Goal: Information Seeking & Learning: Learn about a topic

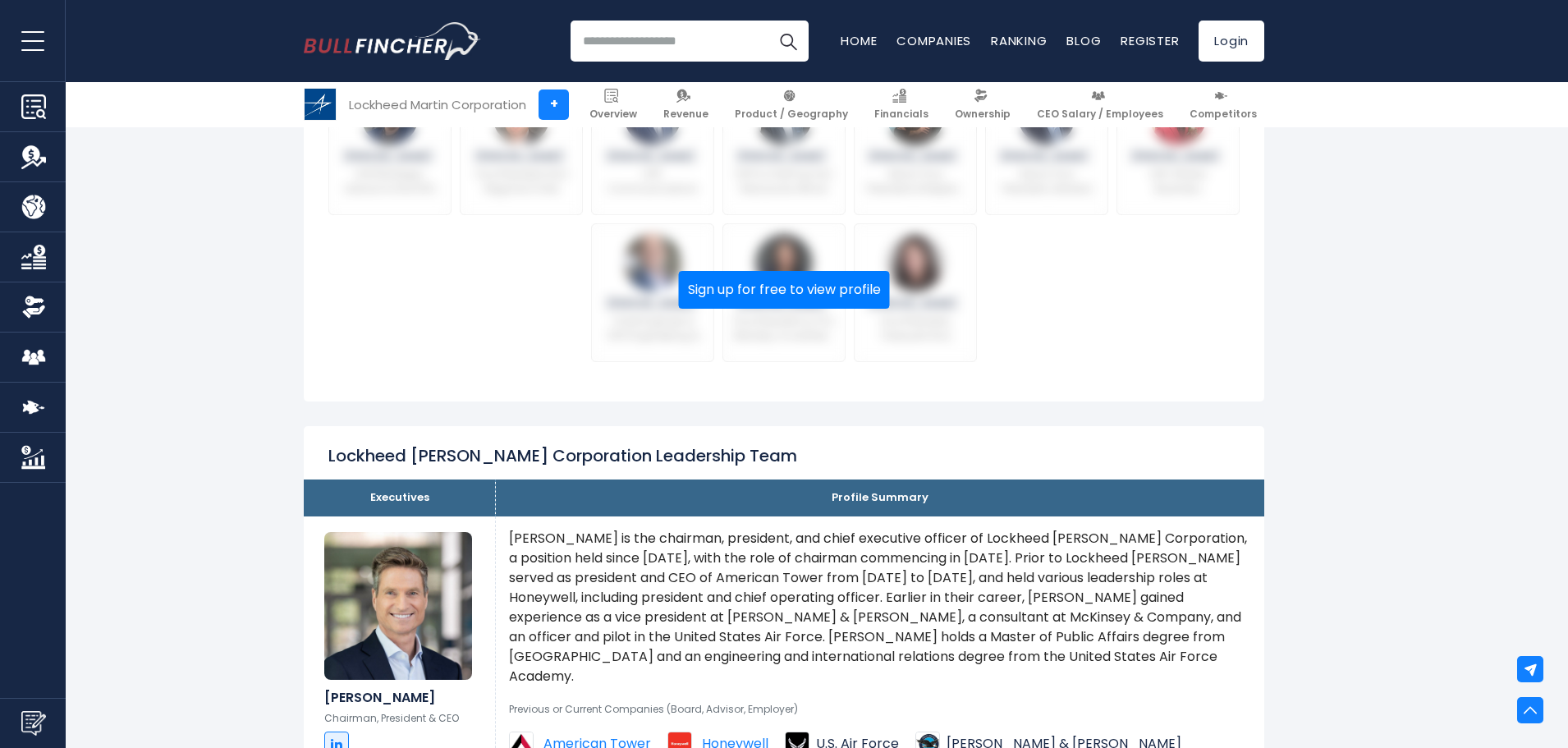
scroll to position [574, 0]
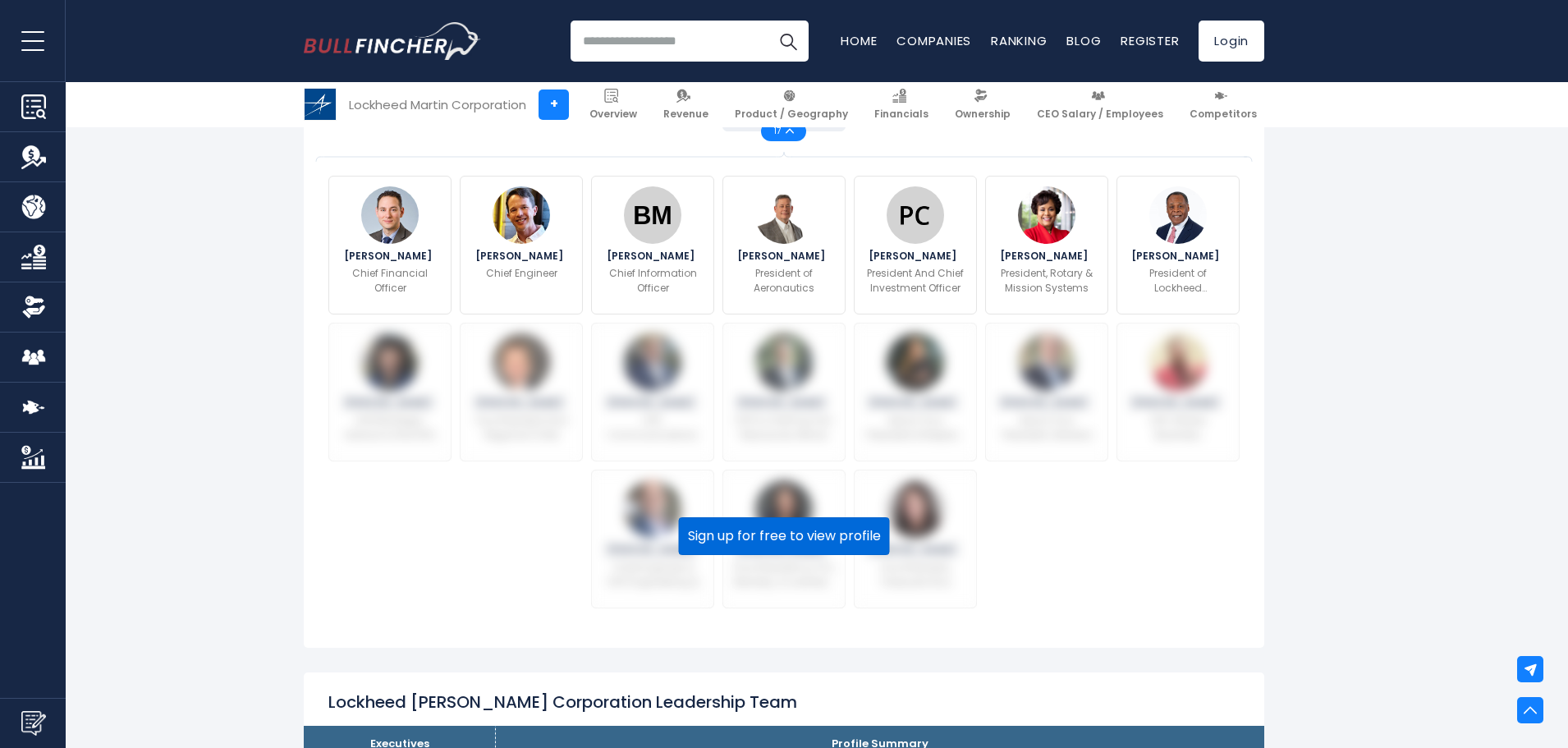
click at [790, 545] on button "Sign up for free to view profile" at bounding box center [784, 536] width 211 height 38
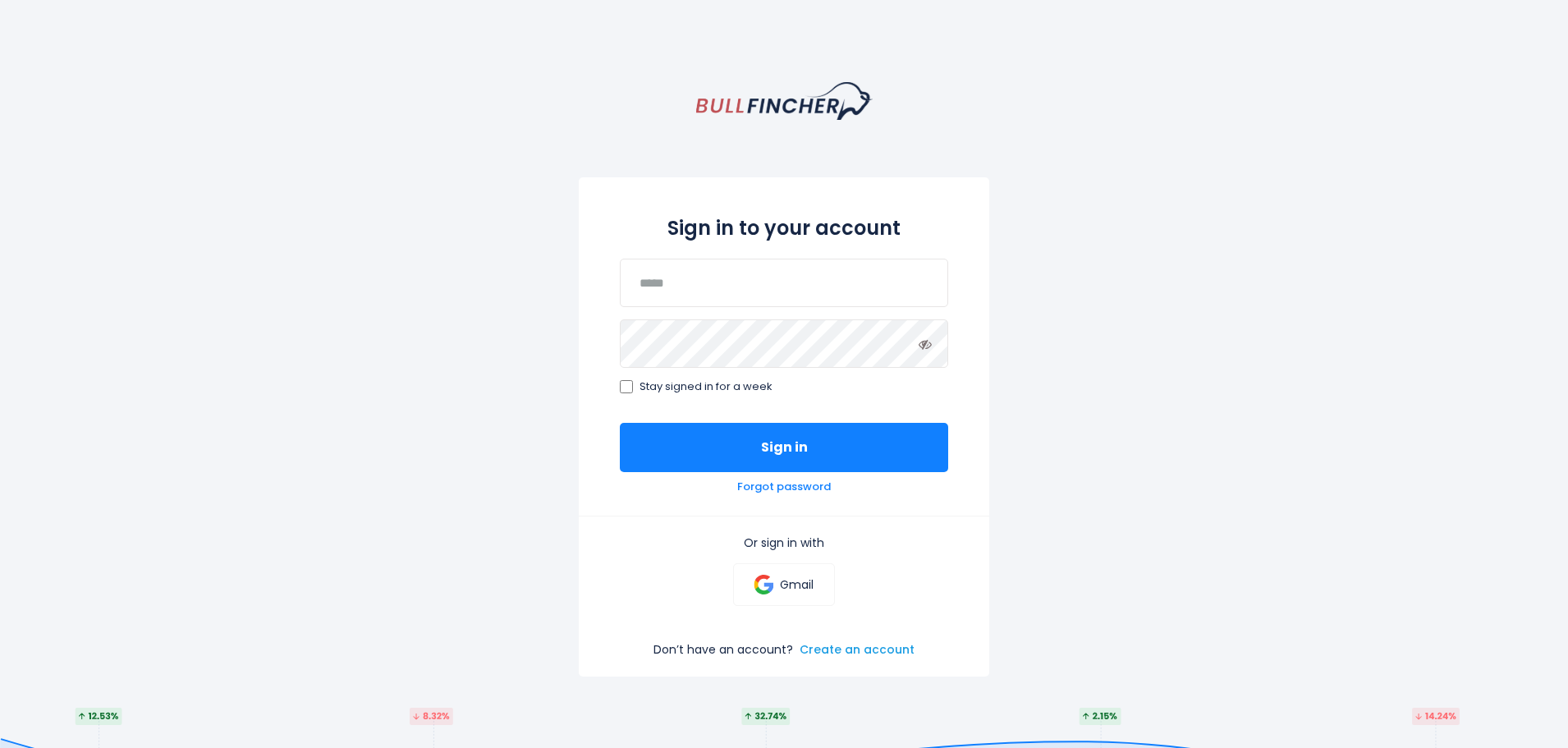
click at [879, 648] on link "Create an account" at bounding box center [857, 649] width 115 height 14
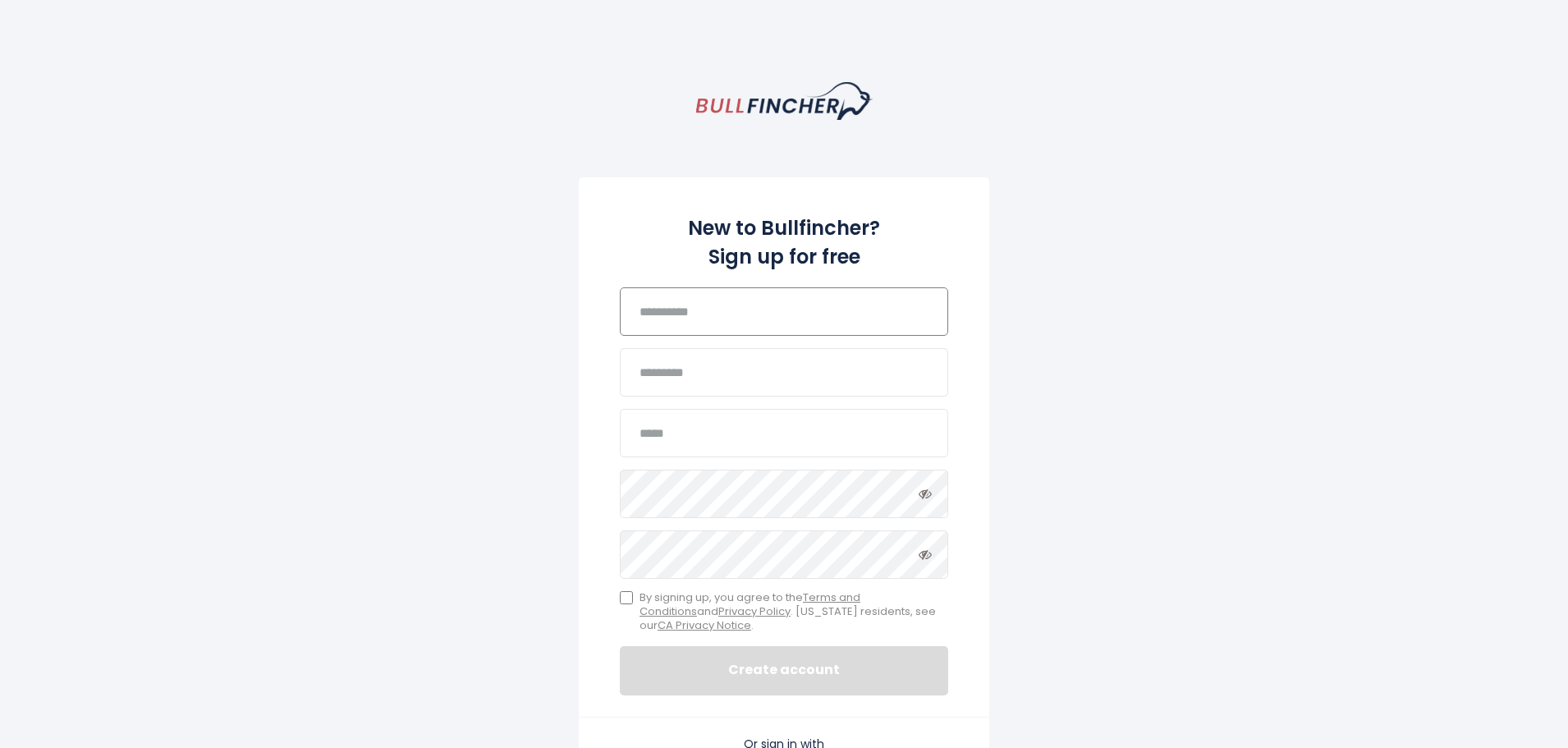
click at [690, 317] on input "text" at bounding box center [784, 312] width 328 height 49
type input "*******"
type input "**********"
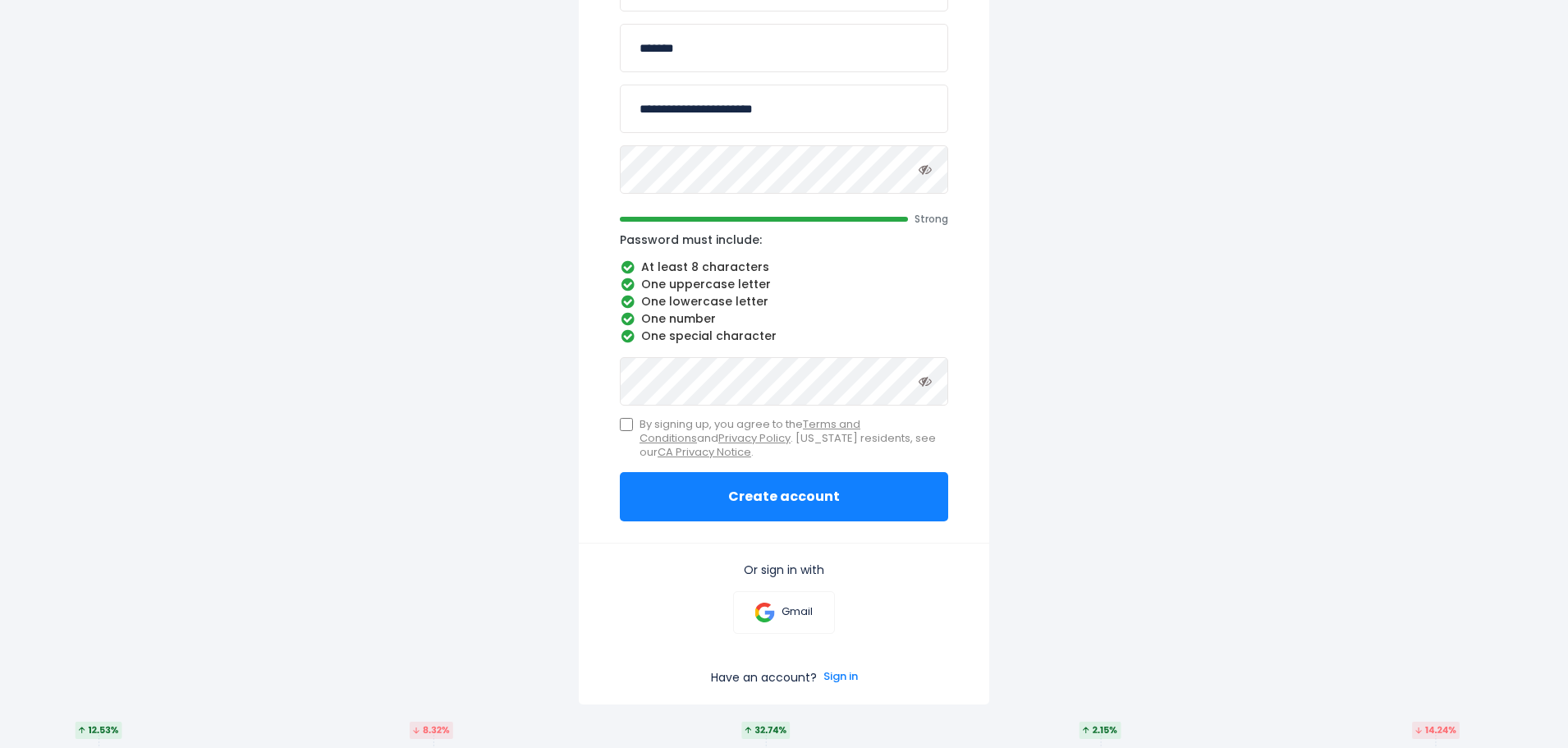
scroll to position [328, 0]
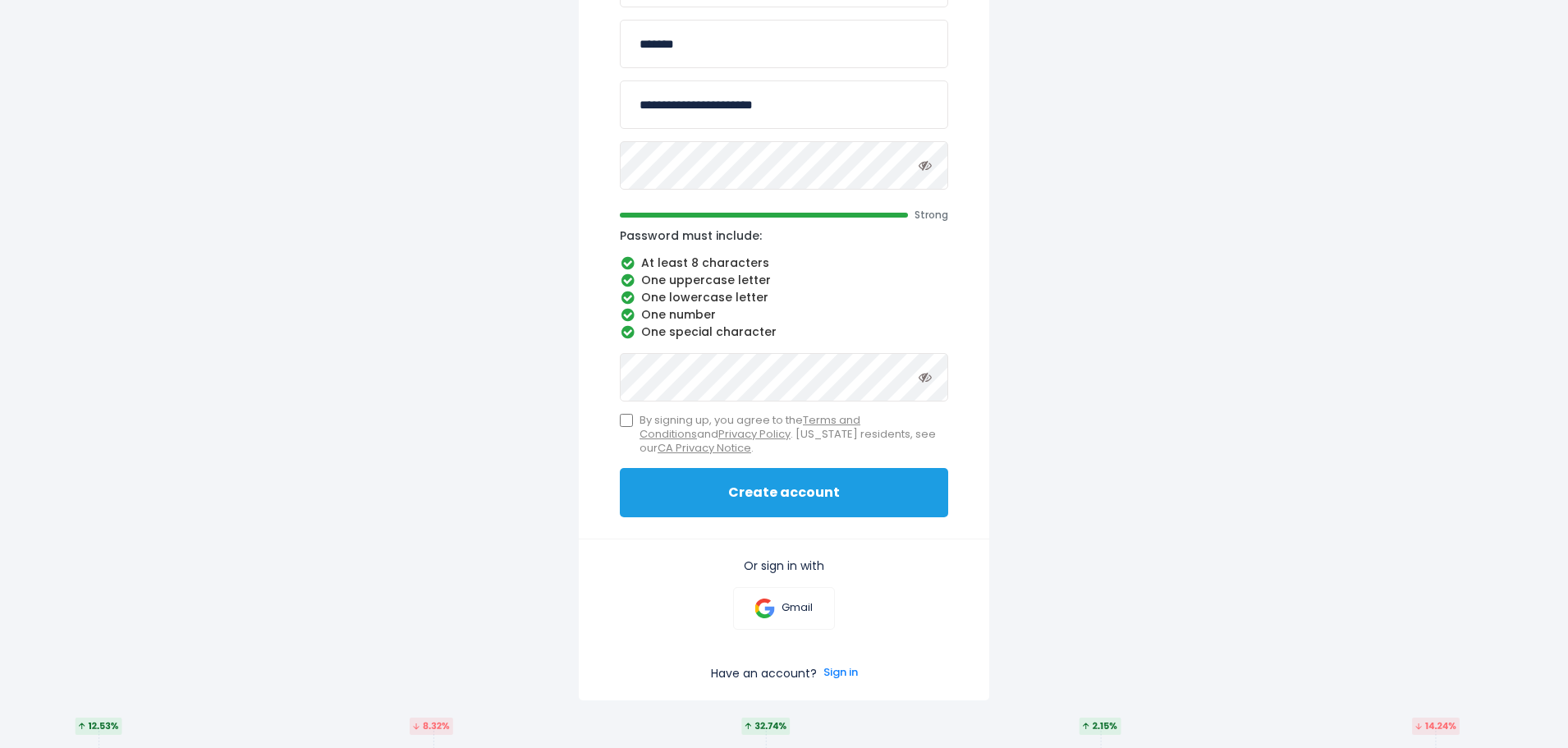
click at [814, 484] on button "Create account" at bounding box center [784, 492] width 328 height 50
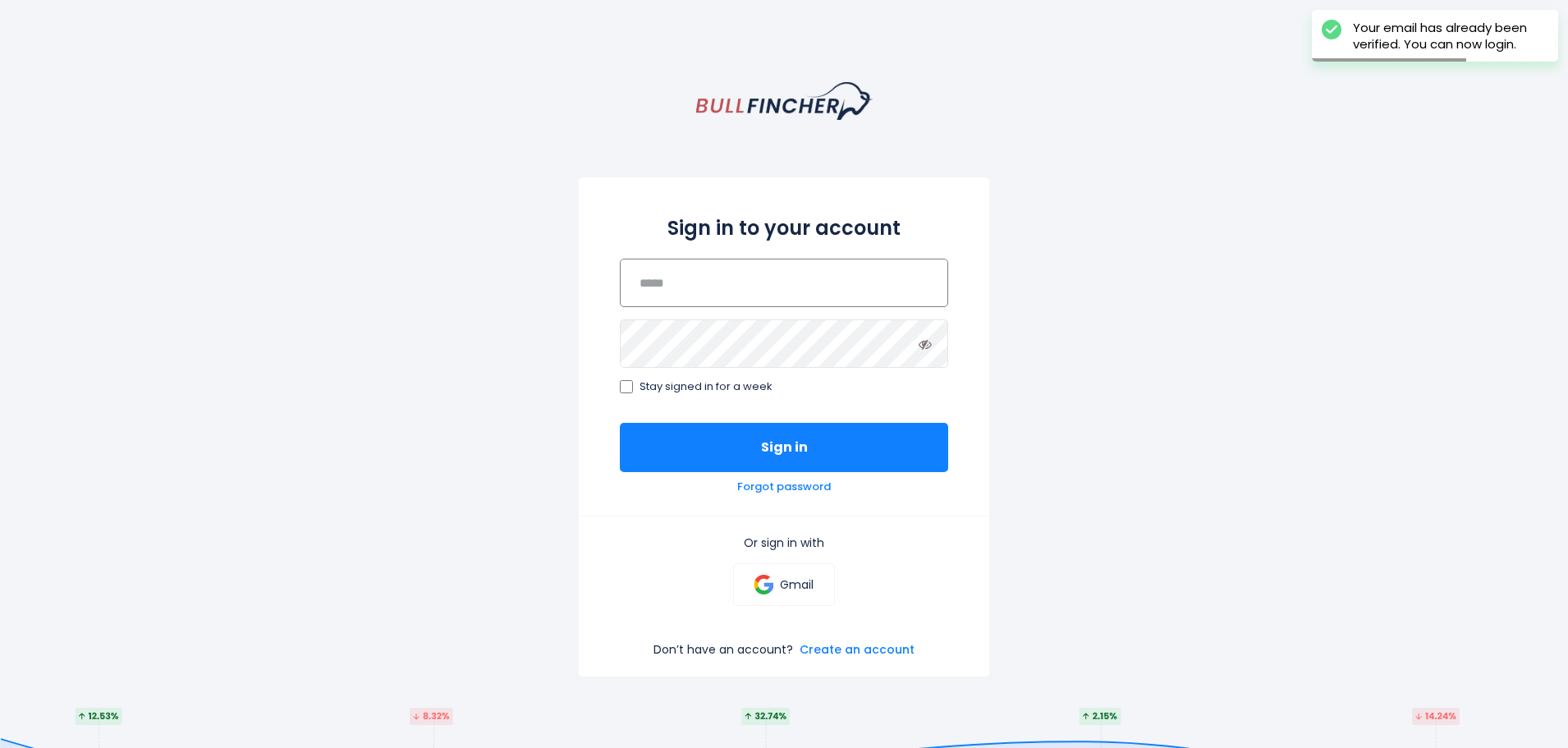
click at [725, 286] on input "email" at bounding box center [784, 283] width 328 height 49
type input "**********"
click at [620, 423] on button "Sign in" at bounding box center [784, 447] width 328 height 50
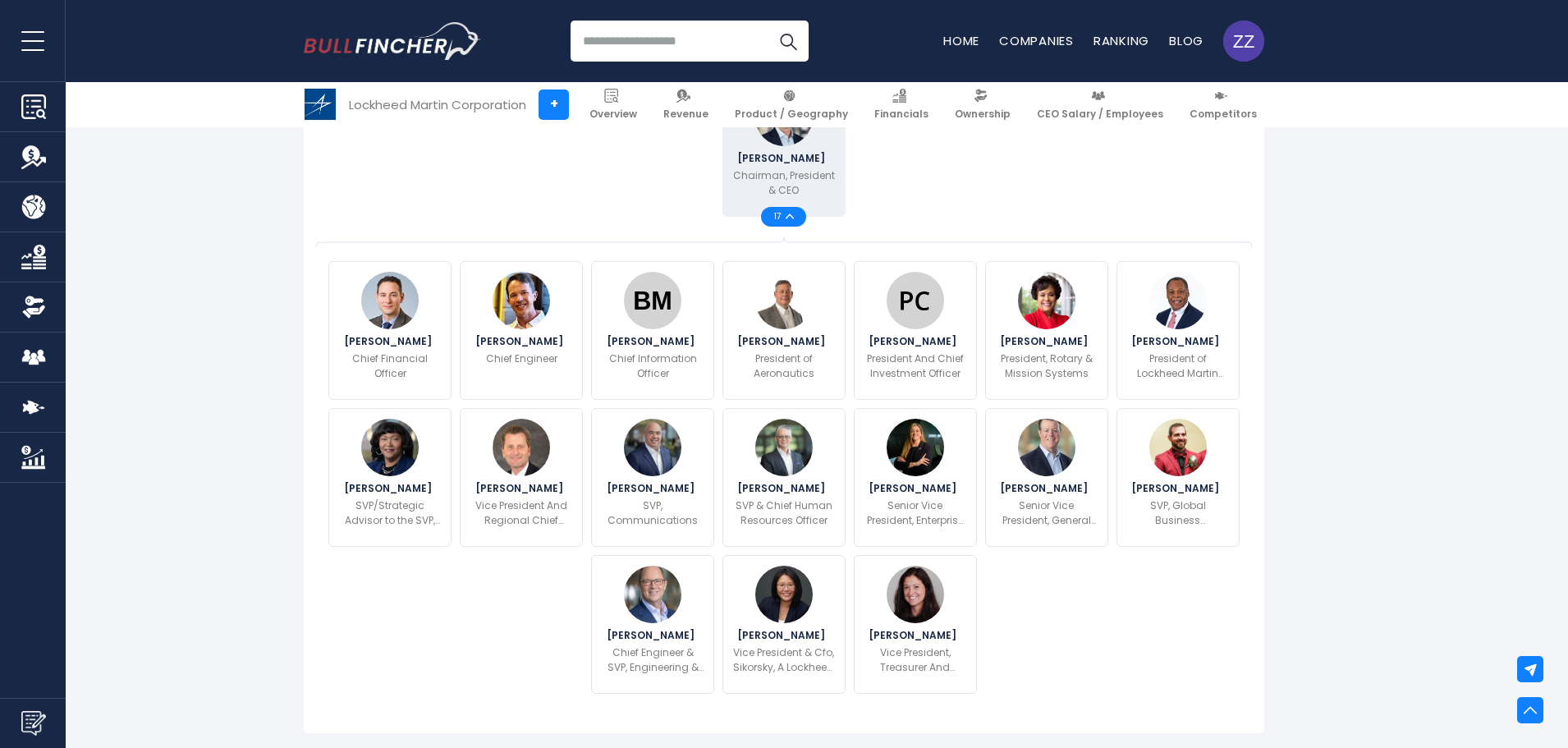
scroll to position [492, 0]
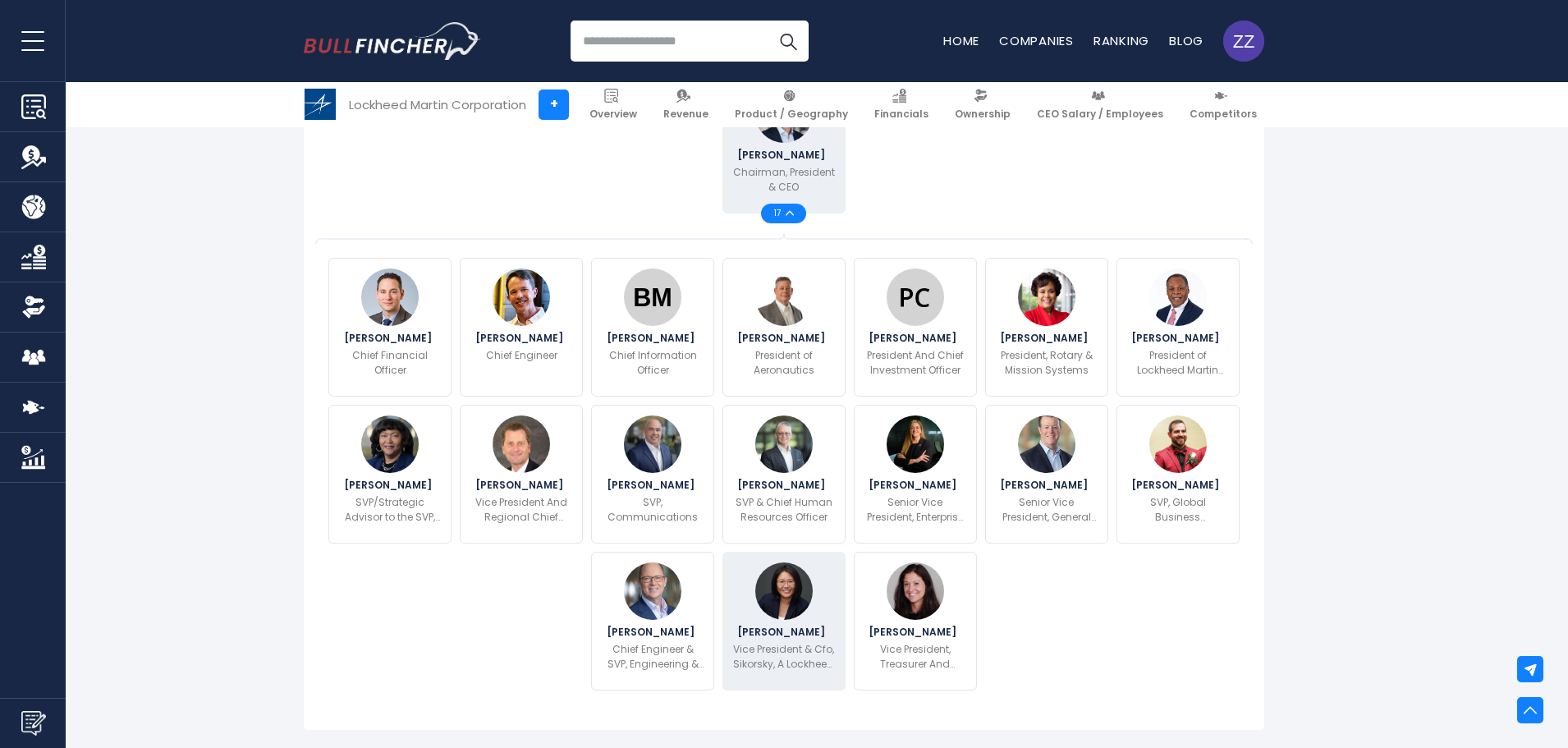
click at [792, 670] on p "Vice President & Cfo, Sikorsky, A Lockheed Martin Company" at bounding box center [784, 656] width 102 height 30
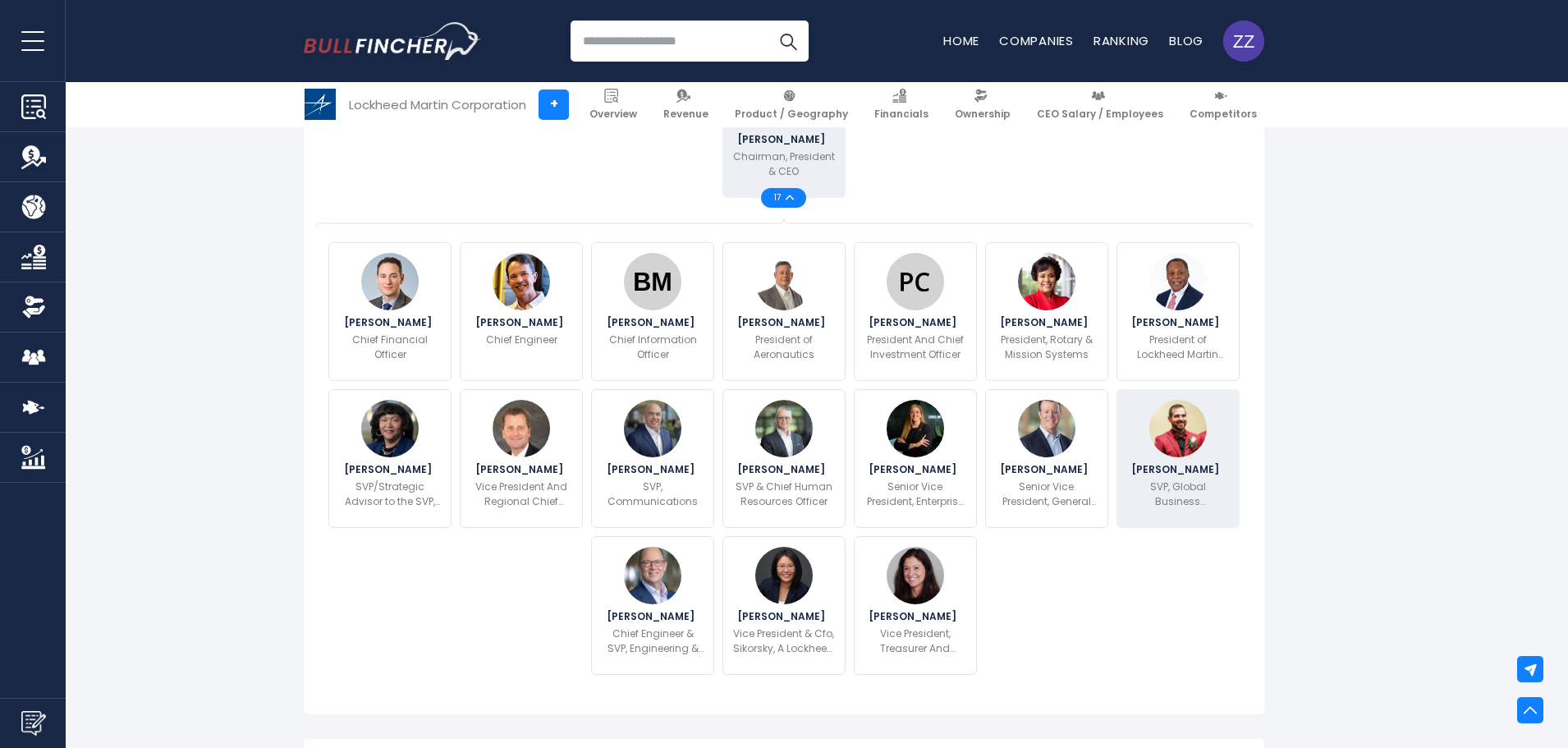
scroll to position [509, 0]
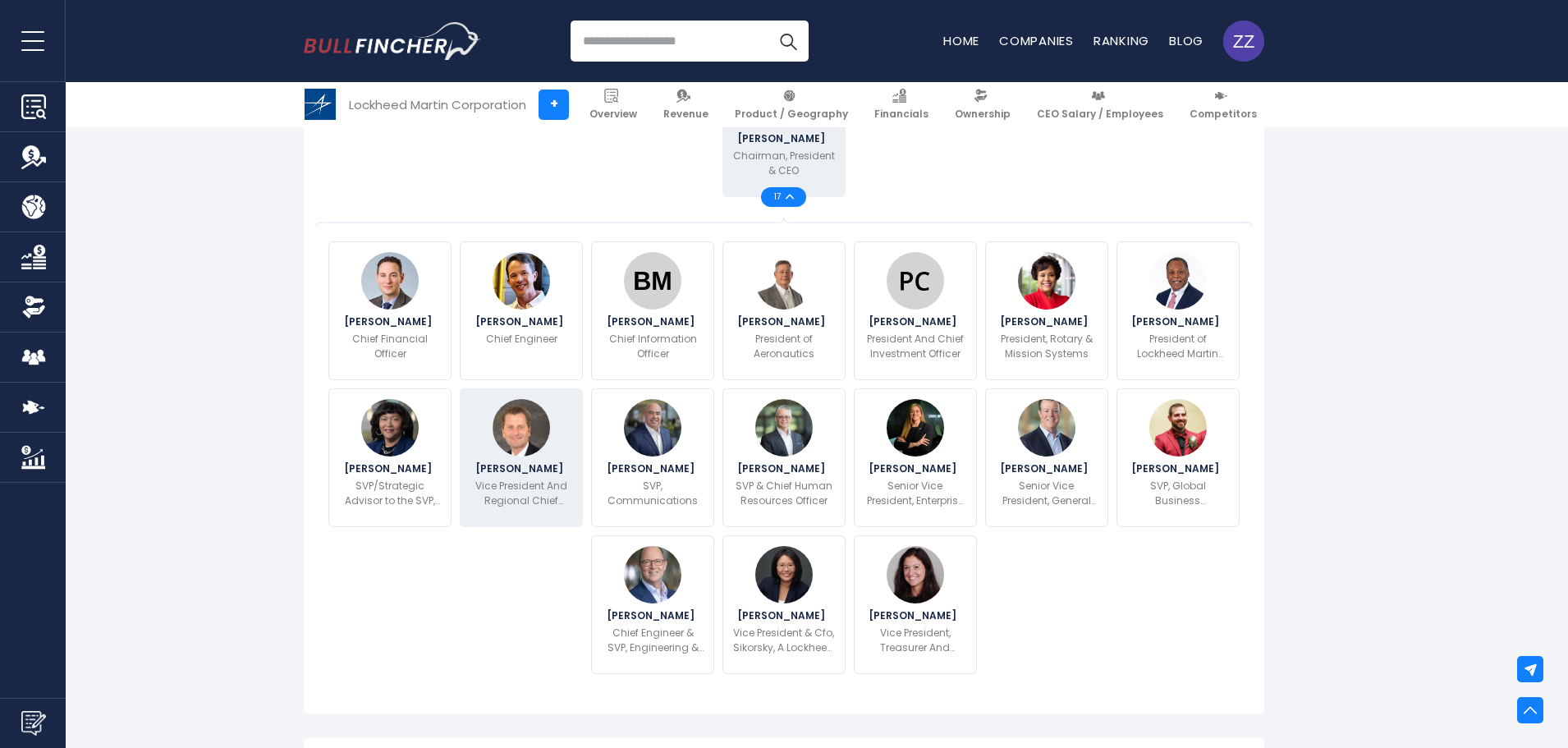
click at [557, 507] on p "Vice President And Regional Chief Executive, [GEOGRAPHIC_DATA] & [GEOGRAPHIC_DA…" at bounding box center [521, 493] width 105 height 30
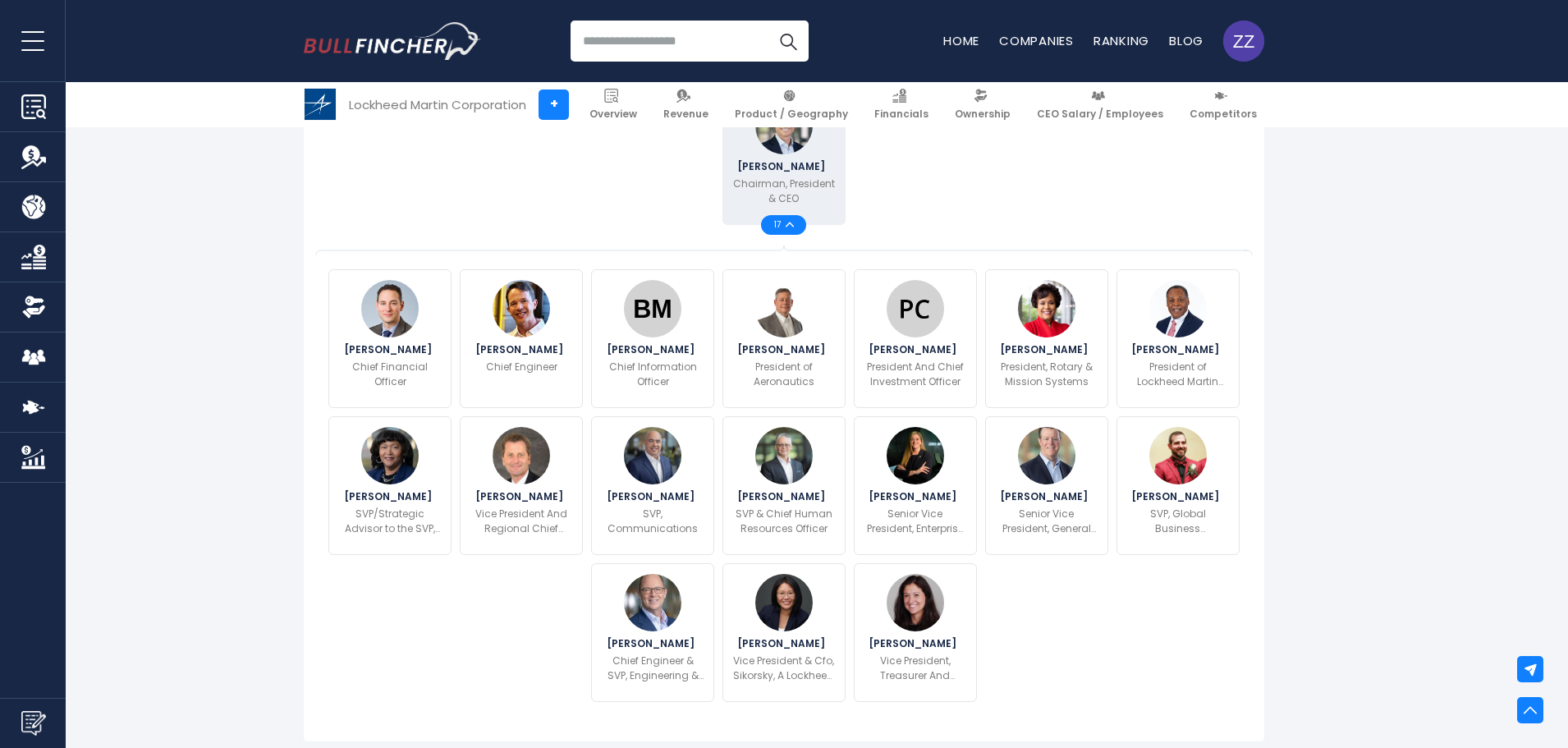
scroll to position [492, 0]
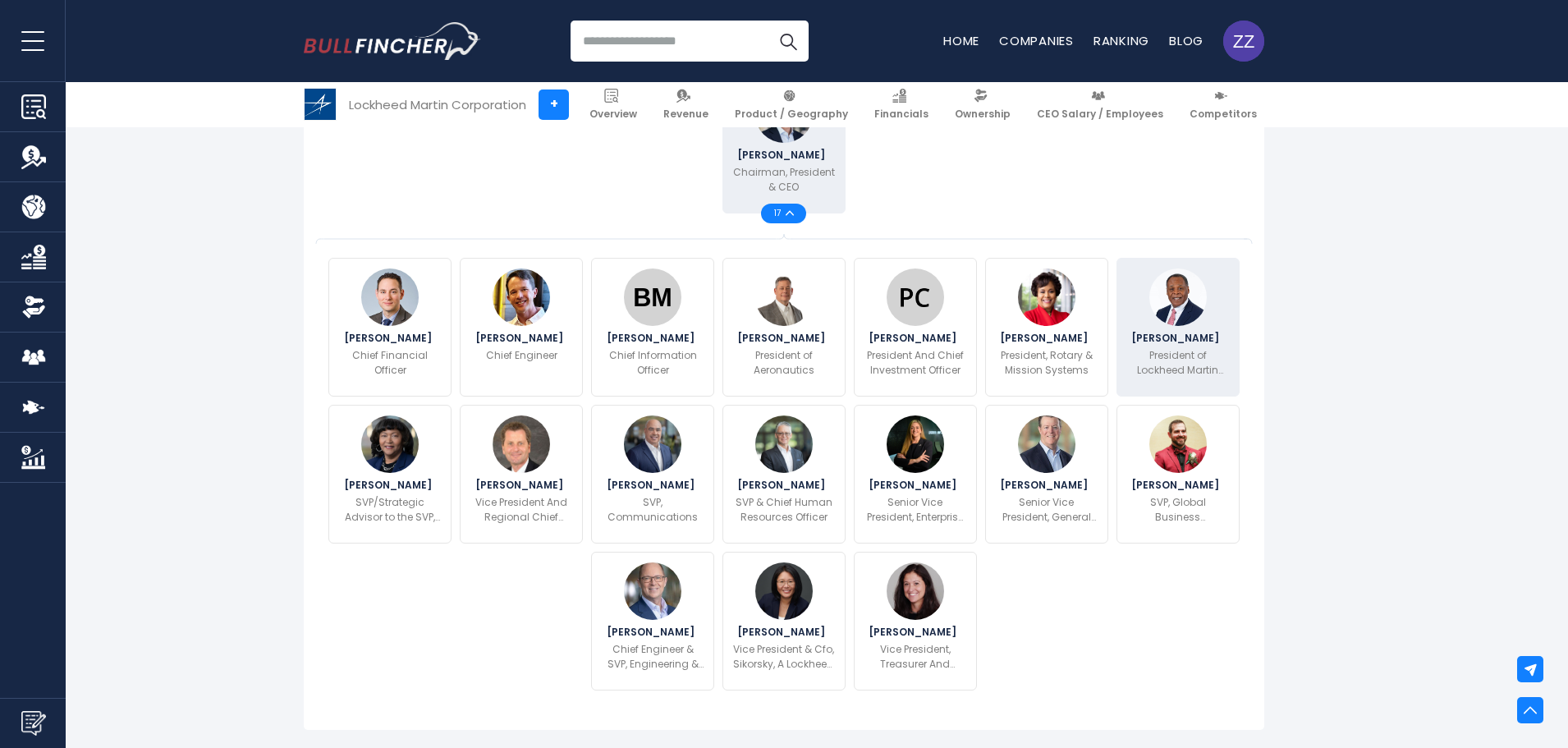
click at [1206, 367] on p "President of Lockheed Martin International" at bounding box center [1178, 362] width 102 height 30
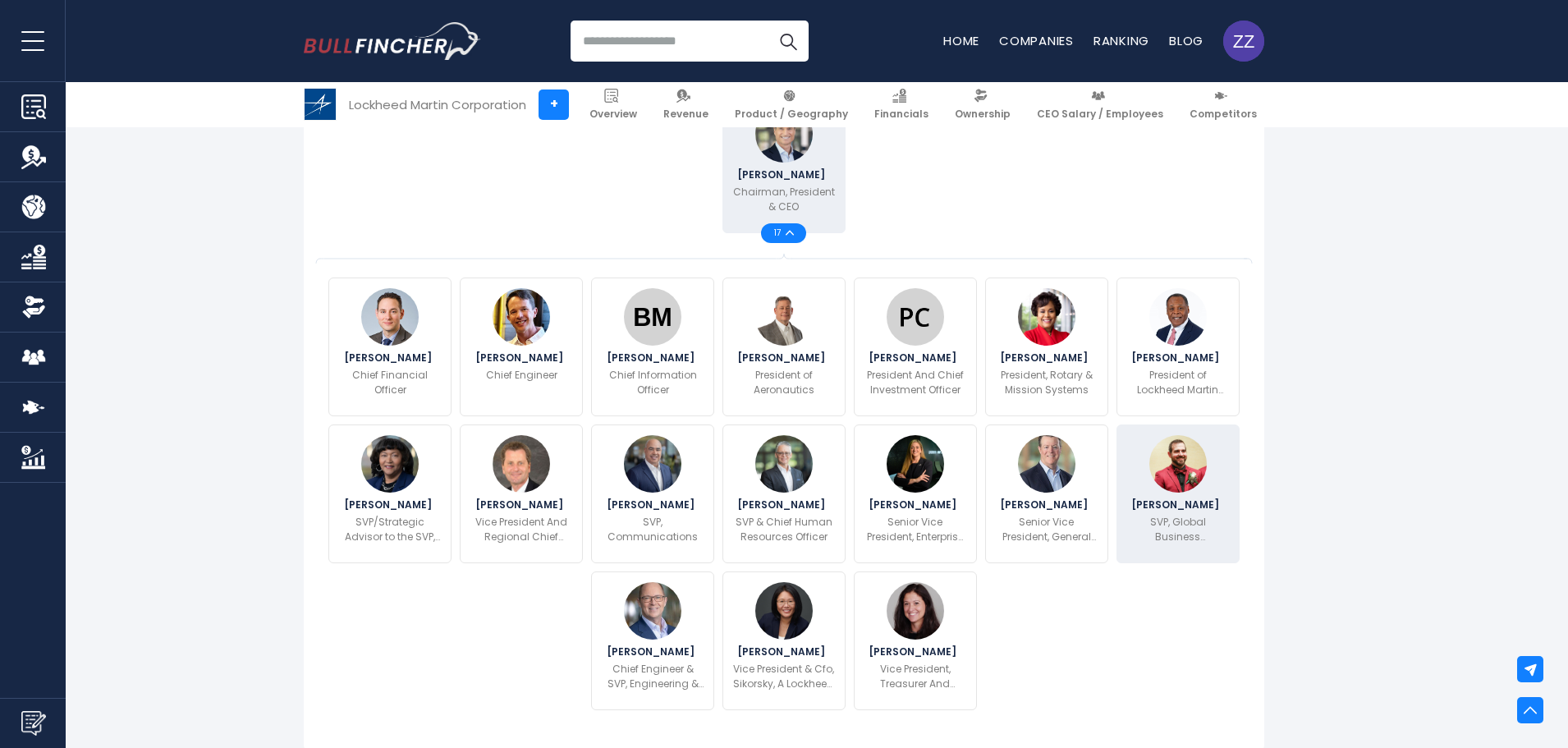
scroll to position [476, 0]
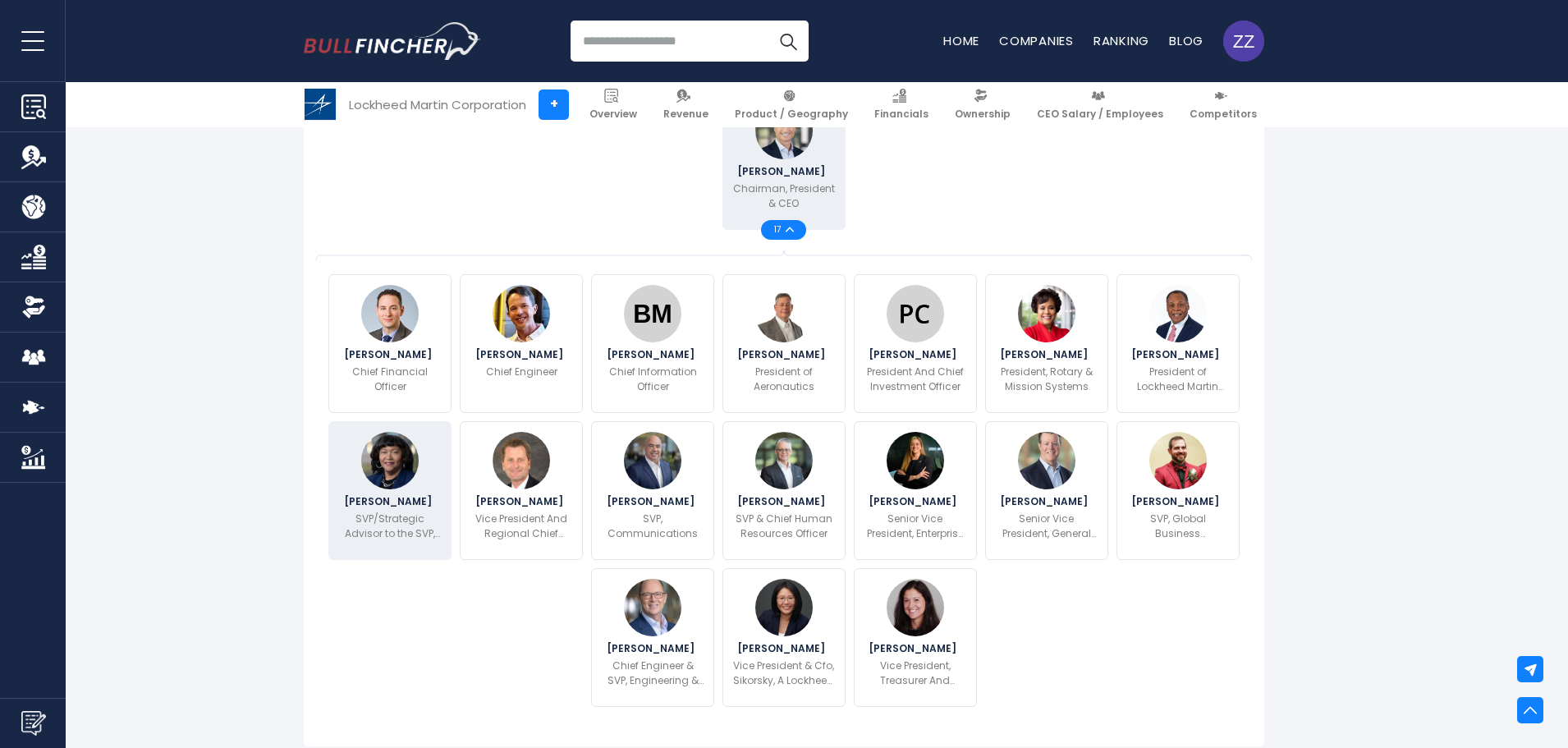
click at [406, 505] on span "[PERSON_NAME]" at bounding box center [390, 501] width 93 height 10
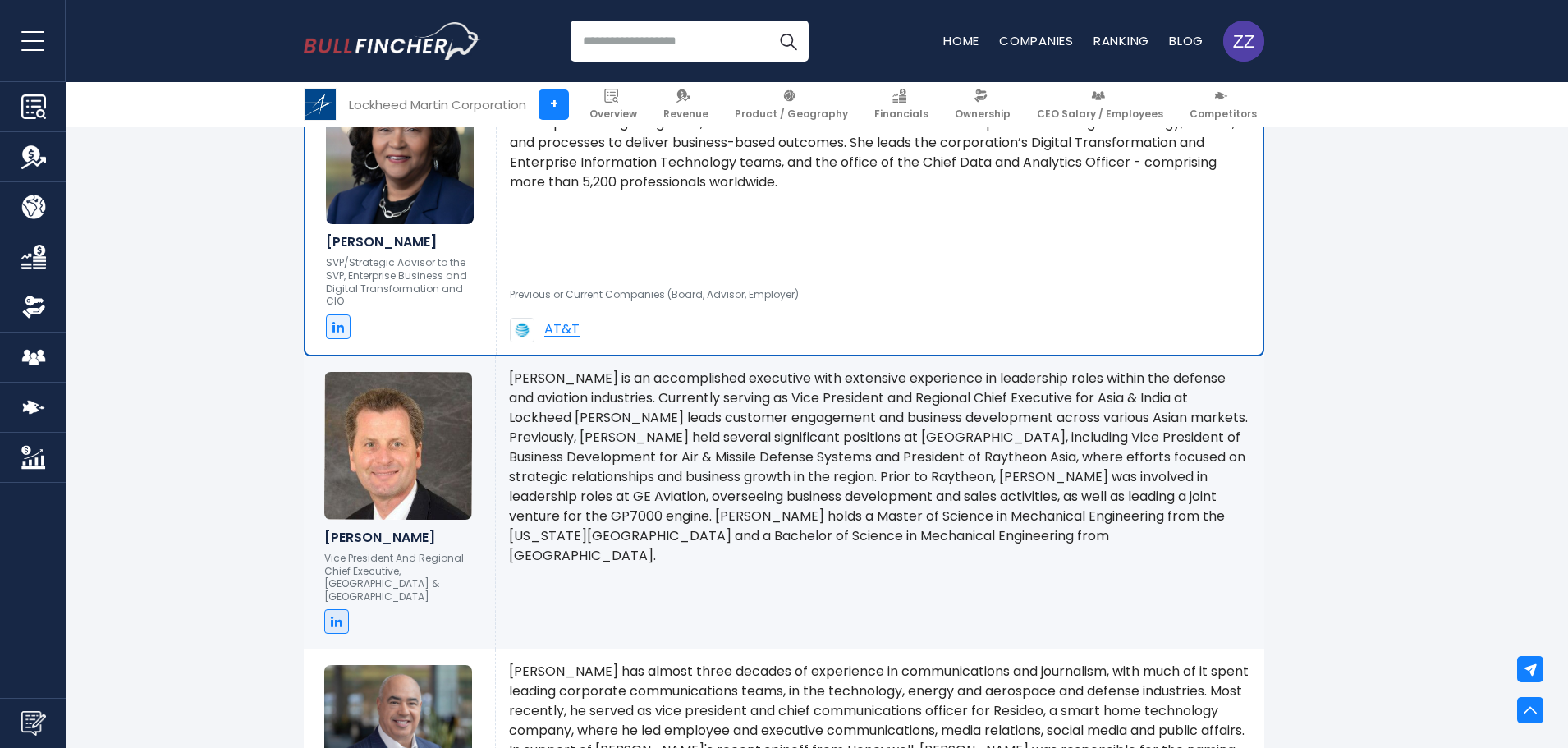
scroll to position [3316, 0]
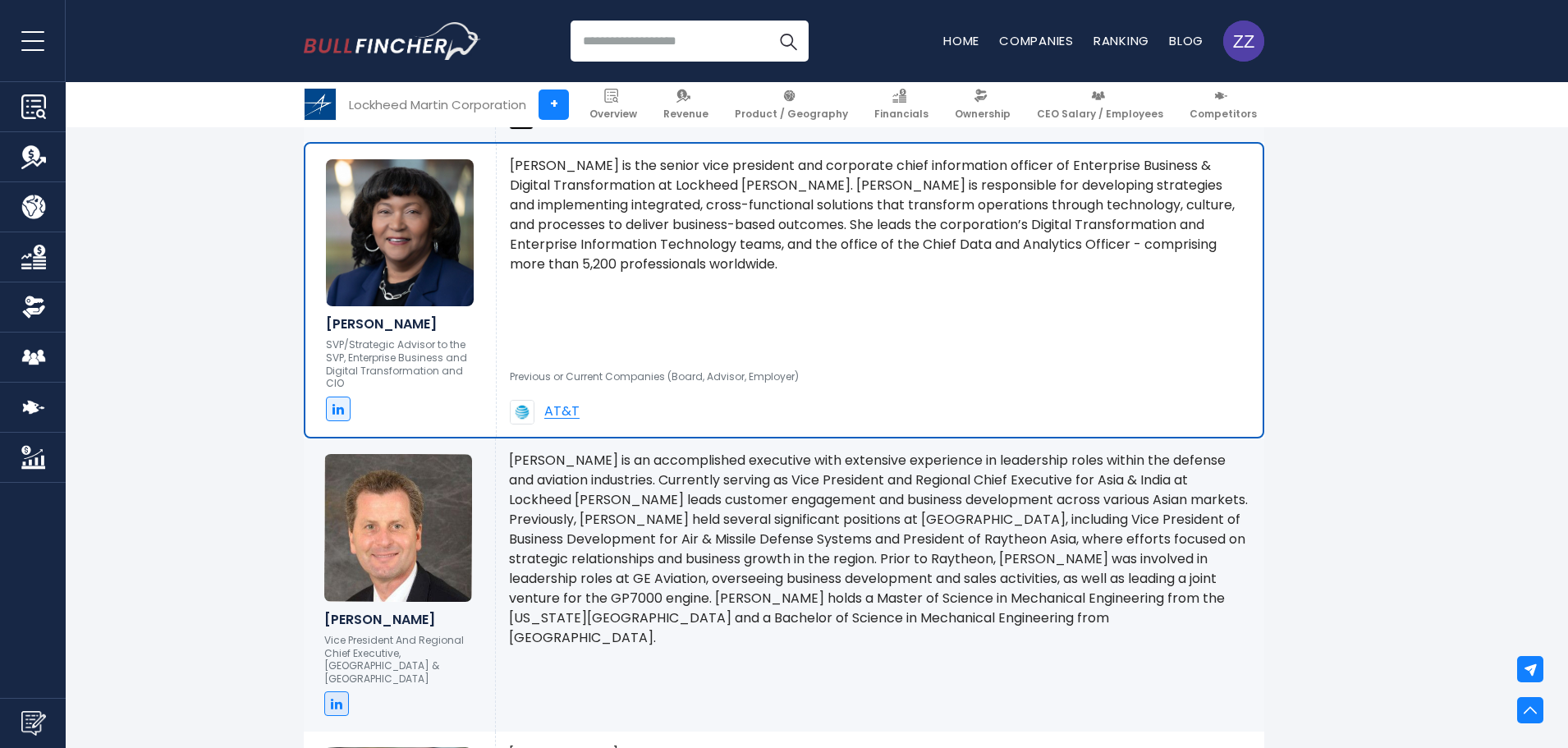
click at [852, 549] on p "[PERSON_NAME] is an accomplished executive with extensive experience in leaders…" at bounding box center [880, 549] width 742 height 197
click at [408, 583] on img at bounding box center [399, 528] width 148 height 148
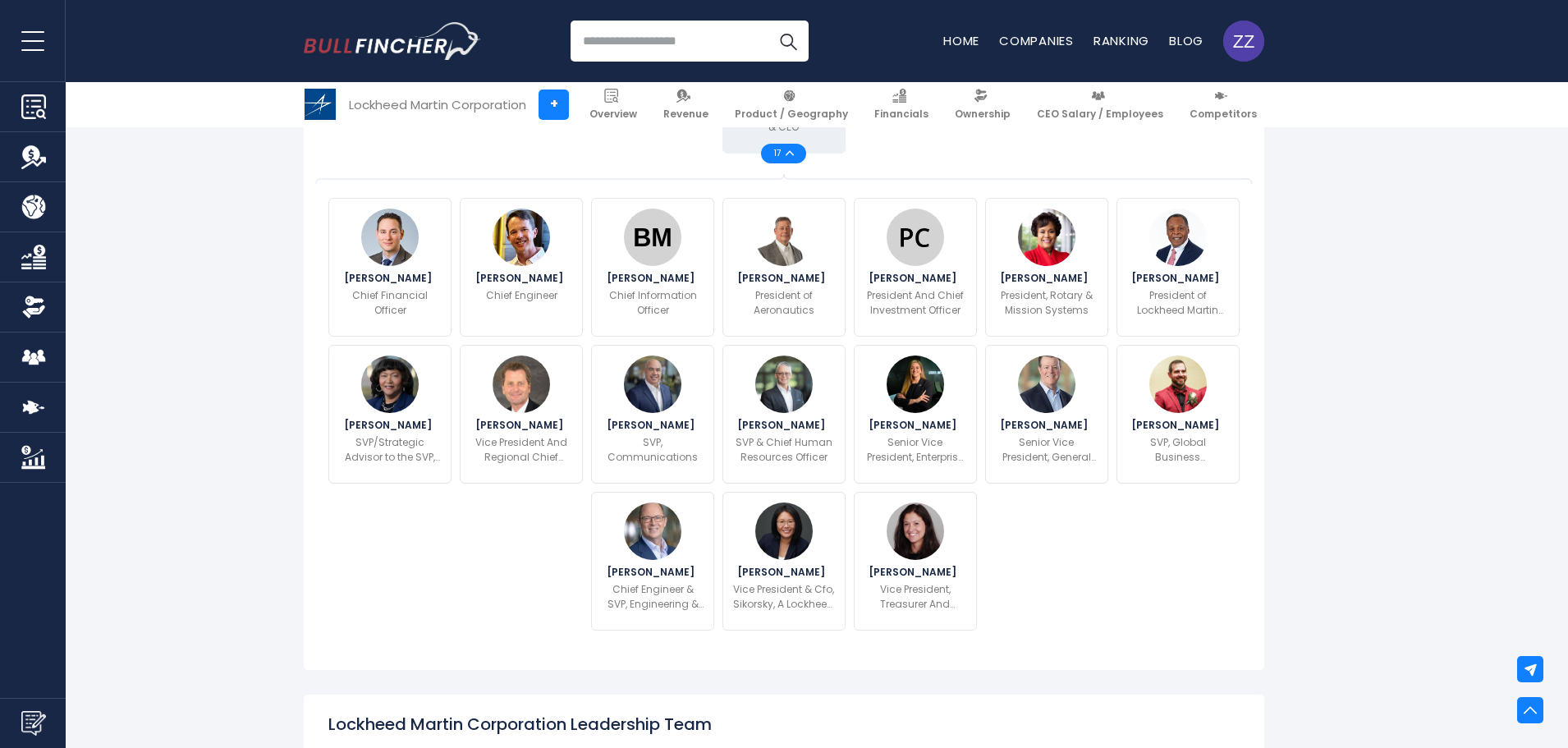
scroll to position [526, 0]
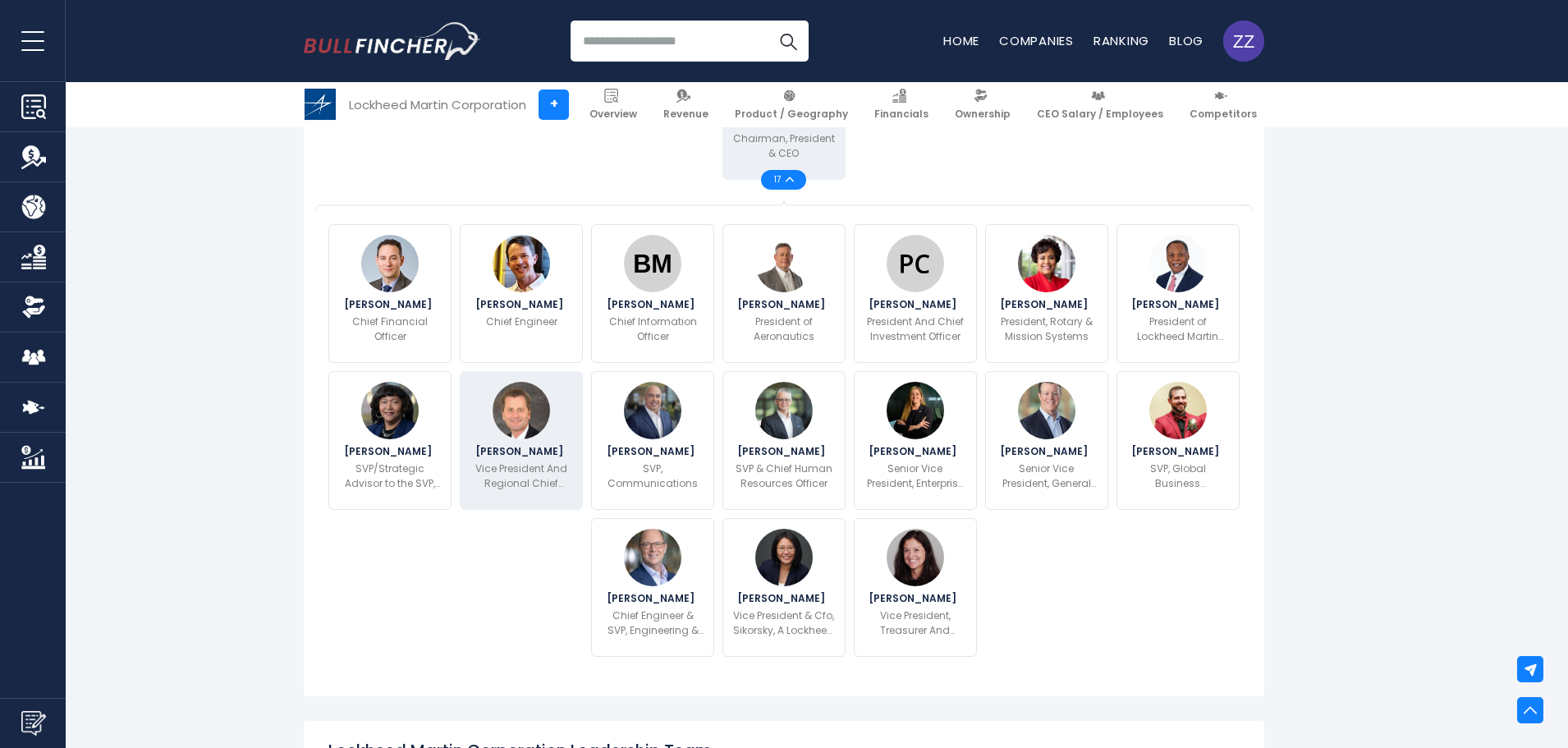
click at [543, 475] on p "Vice President And Regional Chief Executive, [GEOGRAPHIC_DATA] & [GEOGRAPHIC_DA…" at bounding box center [521, 476] width 105 height 30
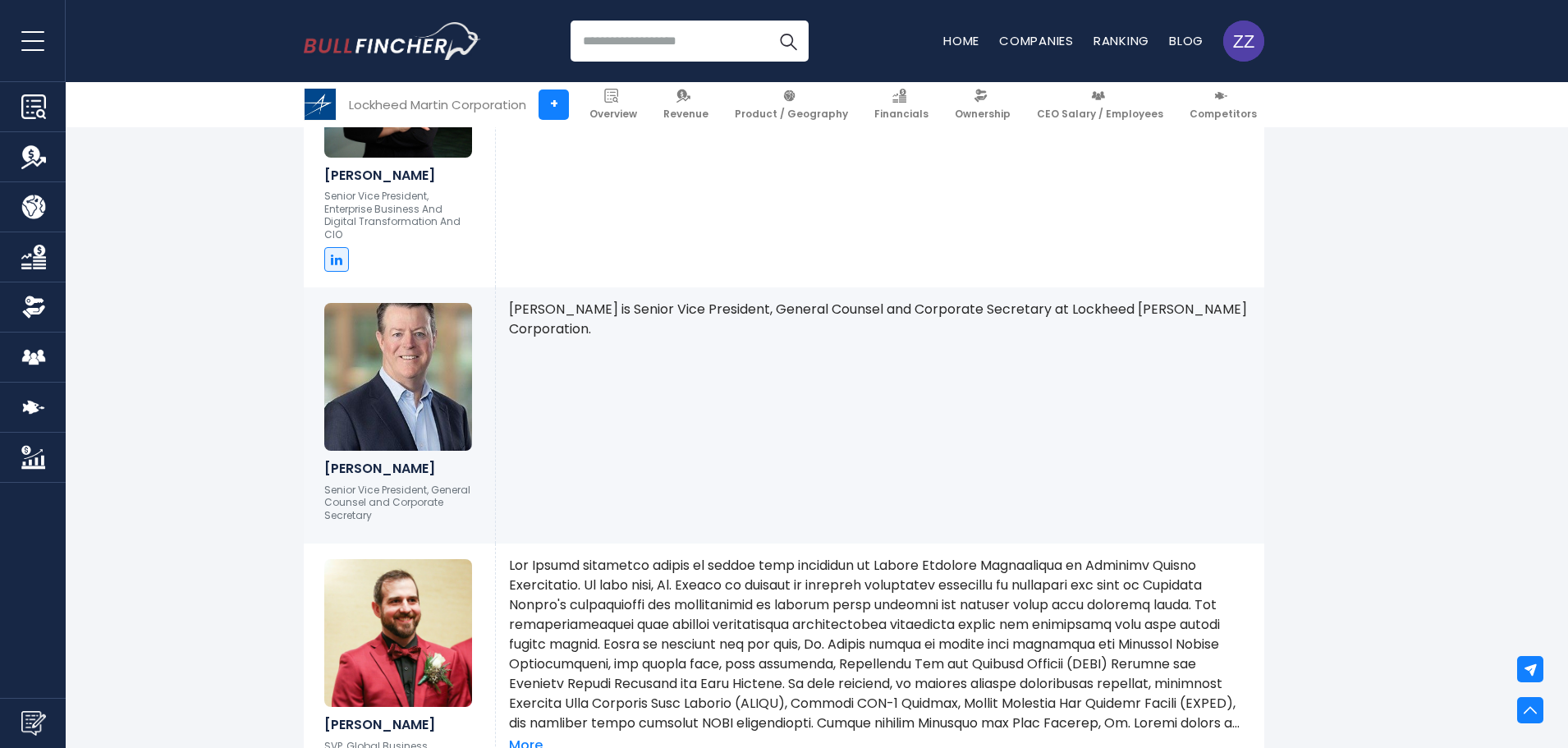
scroll to position [4582, 0]
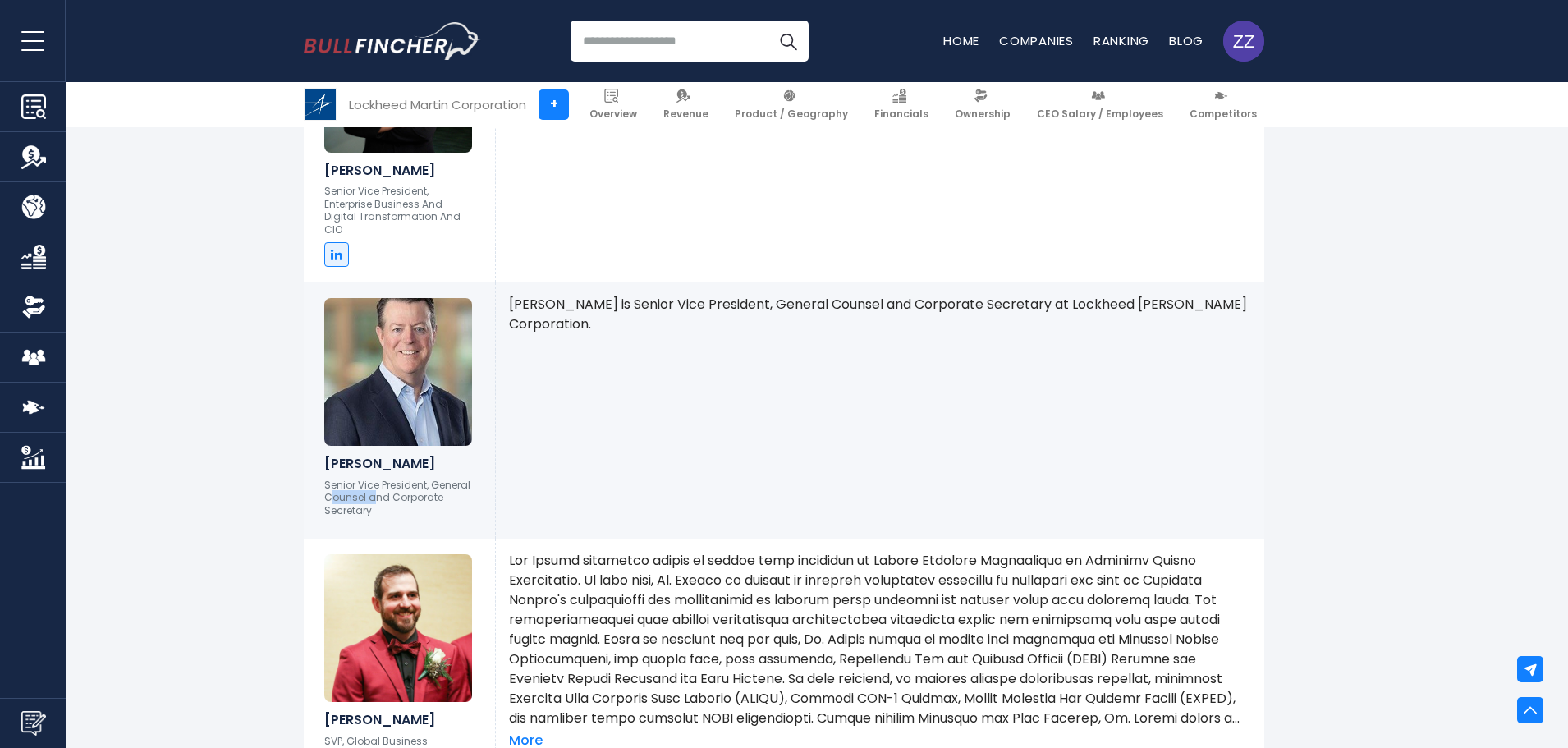
drag, startPoint x: 369, startPoint y: 464, endPoint x: 329, endPoint y: 458, distance: 40.4
click at [329, 479] on p "Senior Vice President, General Counsel and Corporate Secretary" at bounding box center [399, 497] width 151 height 39
drag, startPoint x: 325, startPoint y: 449, endPoint x: 368, endPoint y: 473, distance: 49.2
click at [368, 479] on p "Senior Vice President, General Counsel and Corporate Secretary" at bounding box center [399, 497] width 151 height 39
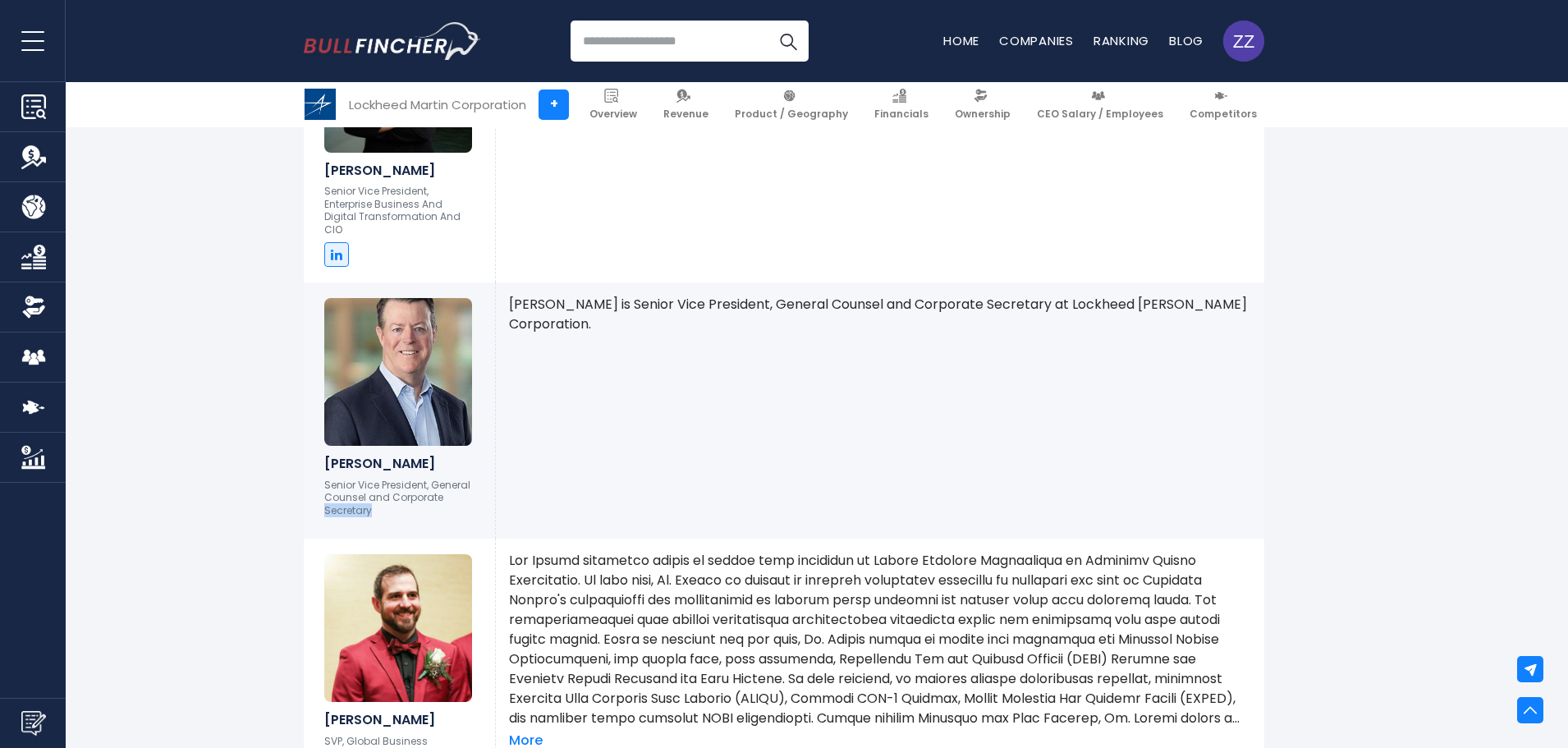
click at [368, 479] on p "Senior Vice President, General Counsel and Corporate Secretary" at bounding box center [399, 497] width 151 height 39
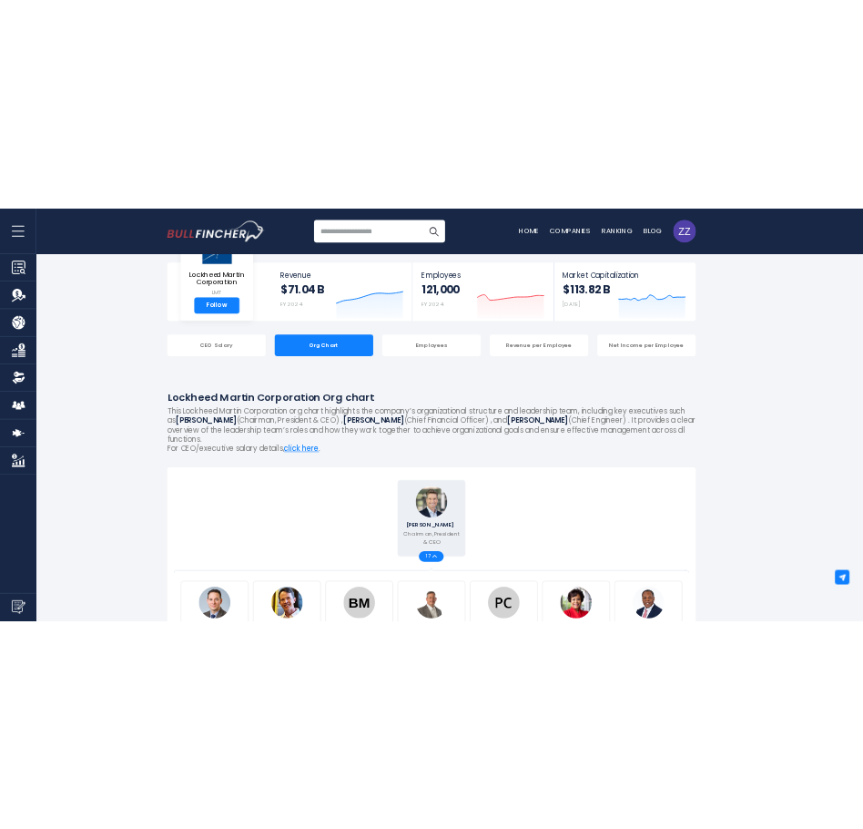
scroll to position [0, 0]
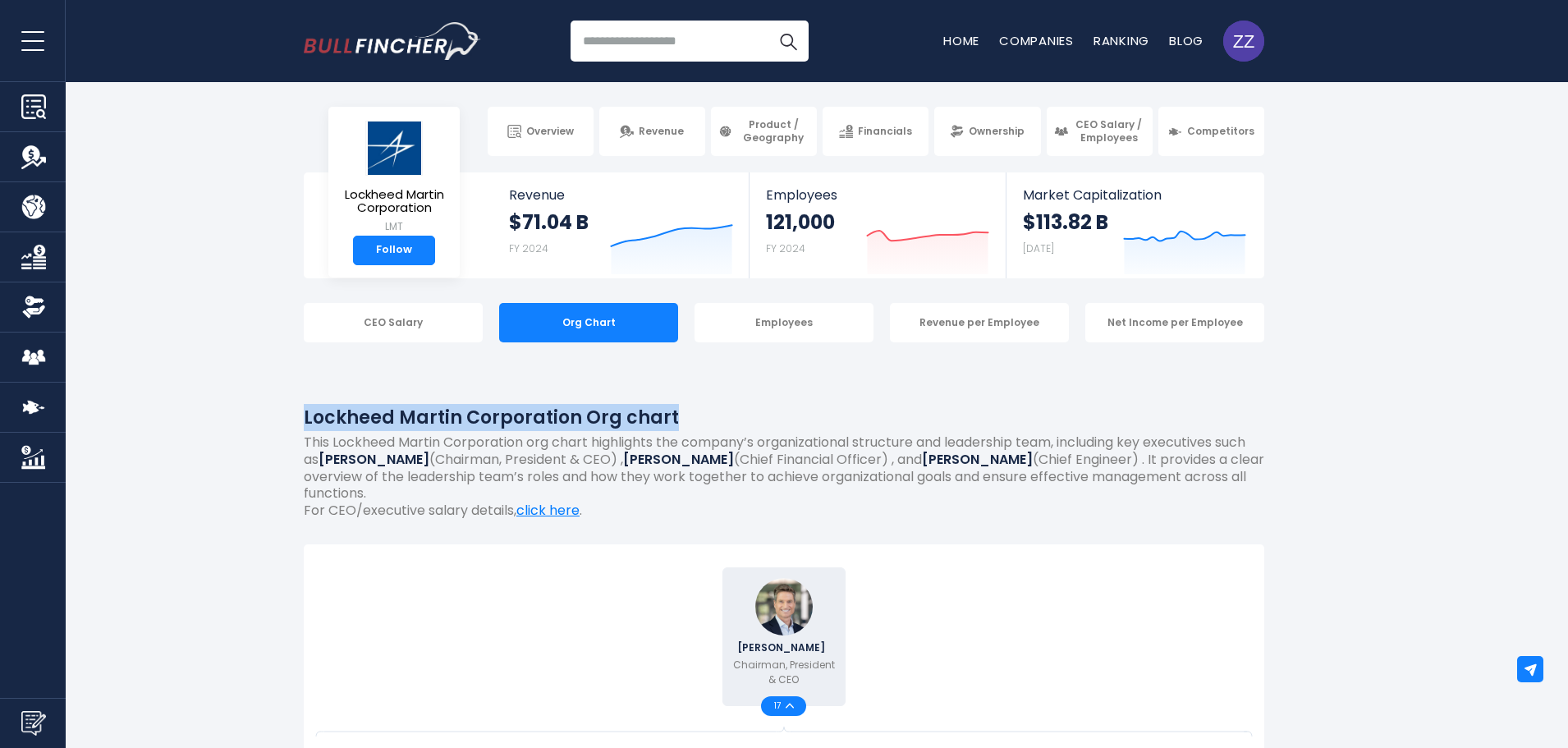
drag, startPoint x: 305, startPoint y: 417, endPoint x: 664, endPoint y: 413, distance: 359.0
click at [664, 413] on h1 "Lockheed Martin Corporation Org chart" at bounding box center [784, 417] width 960 height 27
copy h1 "Lockheed Martin Corporation Org chart"
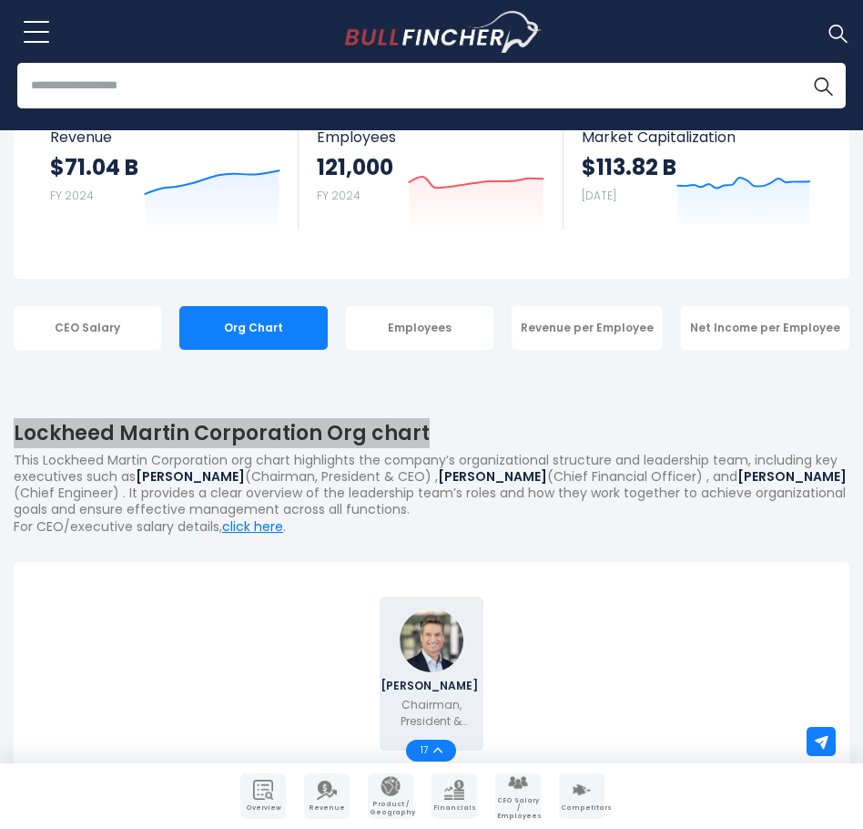
scroll to position [182, 0]
